Goal: Communication & Community: Answer question/provide support

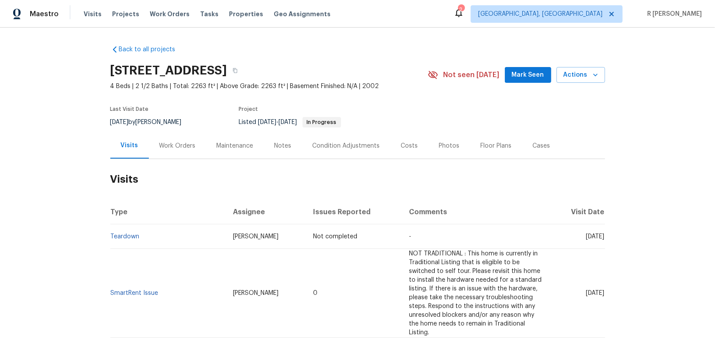
click at [170, 142] on div "Work Orders" at bounding box center [177, 145] width 36 height 9
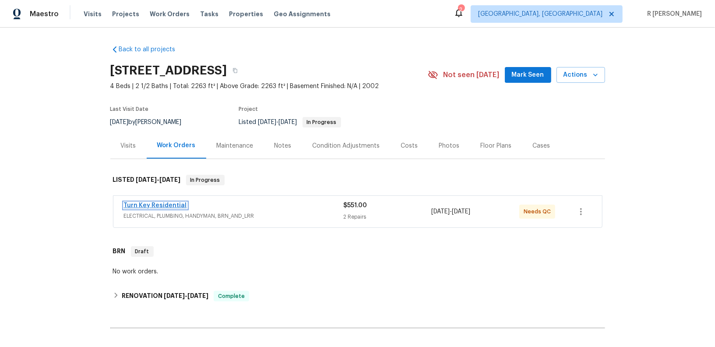
click at [158, 204] on link "Turn Key Residential" at bounding box center [155, 205] width 63 height 6
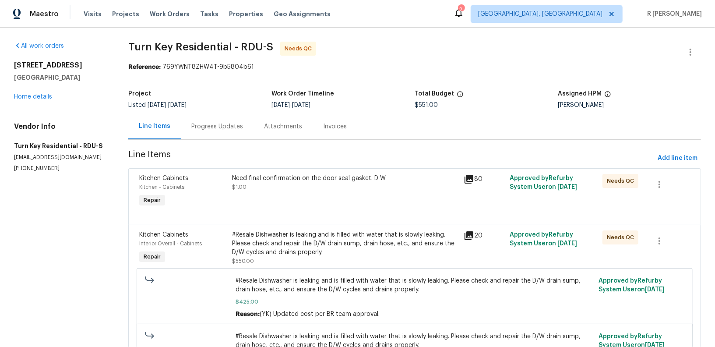
click at [207, 128] on div "Progress Updates" at bounding box center [217, 126] width 52 height 9
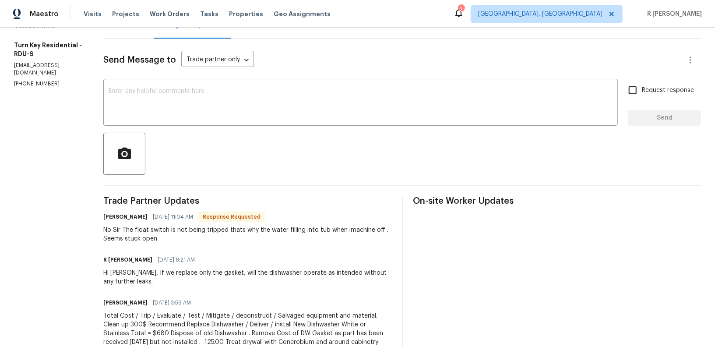
scroll to position [9, 0]
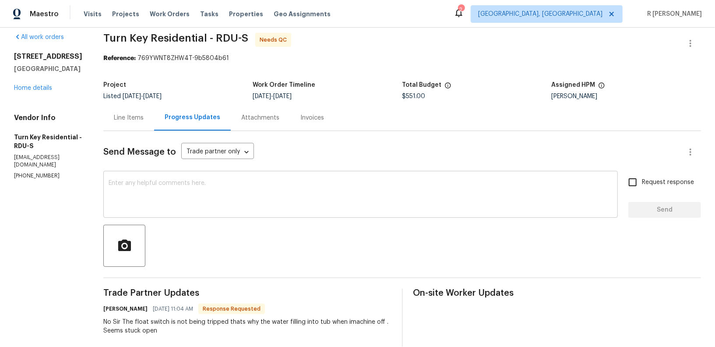
click at [243, 198] on textarea at bounding box center [361, 195] width 504 height 31
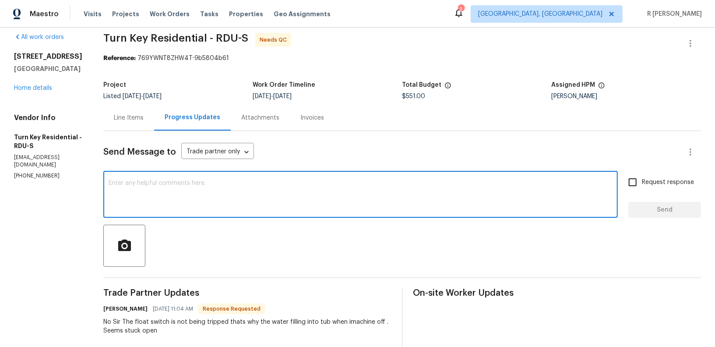
click at [235, 186] on textarea at bounding box center [361, 195] width 504 height 31
click at [188, 183] on textarea "Hi [PERSON_NAME], we will be odering the" at bounding box center [361, 195] width 504 height 31
click at [322, 181] on textarea "Hi [PERSON_NAME], we will be ordering the" at bounding box center [361, 195] width 504 height 31
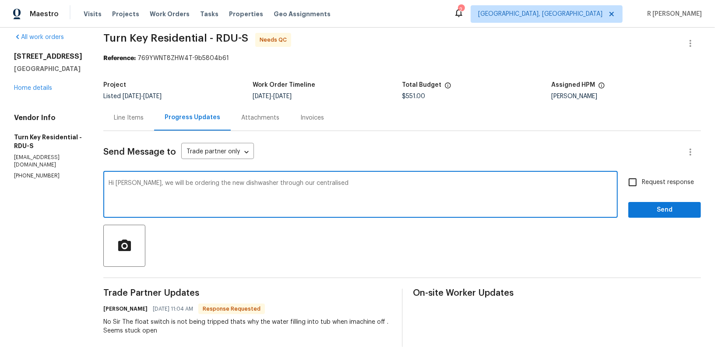
paste textarea "Centralized Purchasing"
click at [329, 185] on textarea "Hi [PERSON_NAME], we will be ordering the new dishwasher through our centralise…" at bounding box center [361, 195] width 504 height 31
click at [396, 189] on textarea "Hi [PERSON_NAME], we will be ordering the new dishwasher through our Centralize…" at bounding box center [361, 195] width 504 height 31
click at [428, 186] on textarea "Hi [PERSON_NAME], we will be ordering the new dishwasher through our Centralise…" at bounding box center [361, 195] width 504 height 31
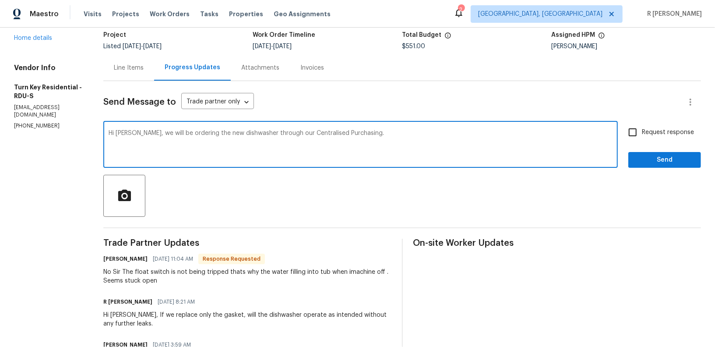
scroll to position [0, 0]
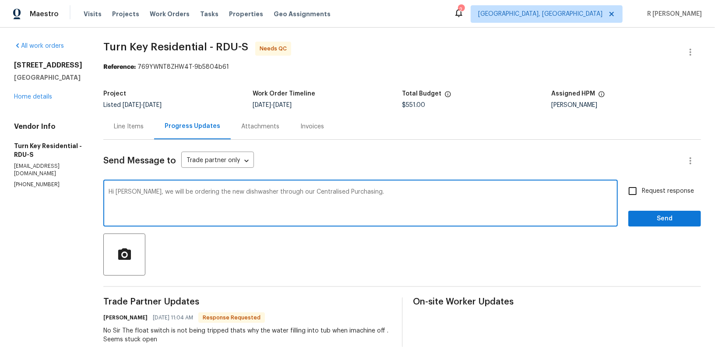
click at [395, 190] on textarea "Hi [PERSON_NAME], we will be ordering the new dishwasher through our Centralise…" at bounding box center [361, 204] width 504 height 31
click at [426, 191] on textarea "Hi [PERSON_NAME], we will be ordering the new dishwasher through our Centralise…" at bounding box center [361, 204] width 504 height 31
drag, startPoint x: 607, startPoint y: 190, endPoint x: 551, endPoint y: 190, distance: 55.6
click at [551, 190] on textarea "Hi [PERSON_NAME], we will be ordering the new dishwasher through our Centralise…" at bounding box center [361, 204] width 504 height 31
type textarea "Hi [PERSON_NAME], we will be ordering the new dishwasher through our Centralise…"
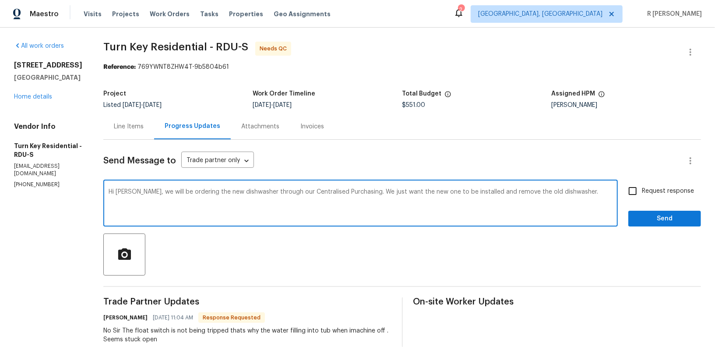
click at [293, 192] on textarea "Hi [PERSON_NAME], we will be ordering the new dishwasher through our Centralise…" at bounding box center [361, 204] width 504 height 31
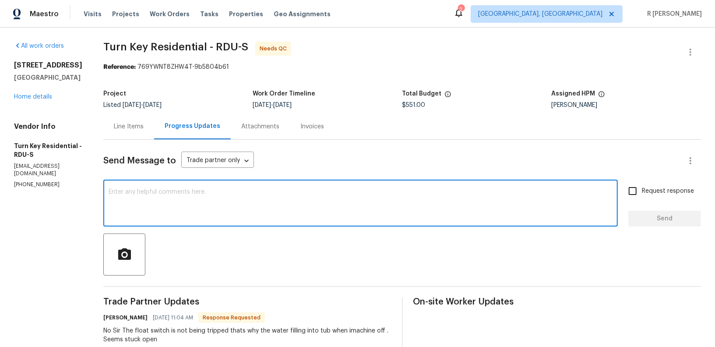
paste textarea "Hi [PERSON_NAME], We will be ordering the new dishwasher through our Centralise…"
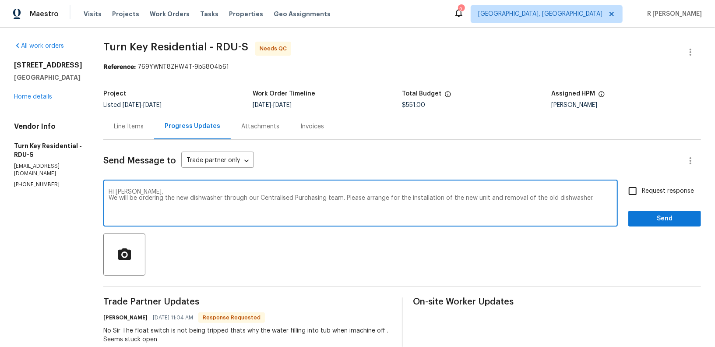
click at [131, 199] on textarea "Hi [PERSON_NAME], We will be ordering the new dishwasher through our Centralise…" at bounding box center [361, 204] width 504 height 31
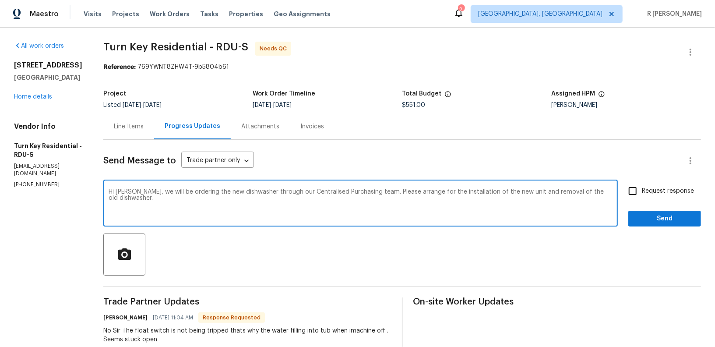
click at [218, 203] on textarea "Hi [PERSON_NAME], we will be ordering the new dishwasher through our Centralise…" at bounding box center [361, 204] width 504 height 31
type textarea "Hi [PERSON_NAME], we will be ordering the new dishwasher through our Centralise…"
click at [641, 186] on input "Request response" at bounding box center [632, 191] width 18 height 18
checkbox input "true"
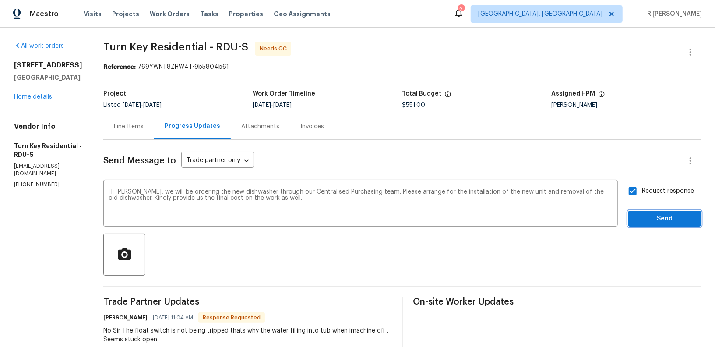
click at [651, 223] on span "Send" at bounding box center [664, 218] width 59 height 11
